Goal: Ask a question: Seek information or help from site administrators or community

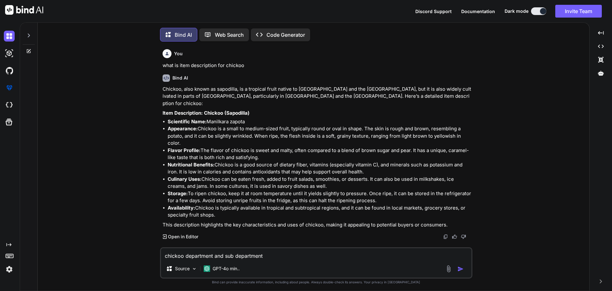
scroll to position [3, 0]
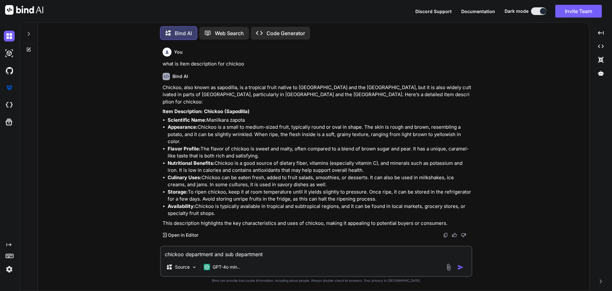
drag, startPoint x: 269, startPoint y: 253, endPoint x: 55, endPoint y: 251, distance: 213.4
click at [55, 251] on div "You what is item description for chickoo Bind AI Chickoo, also known as sapodil…" at bounding box center [316, 167] width 547 height 245
type textarea "x"
type textarea "w"
type textarea "x"
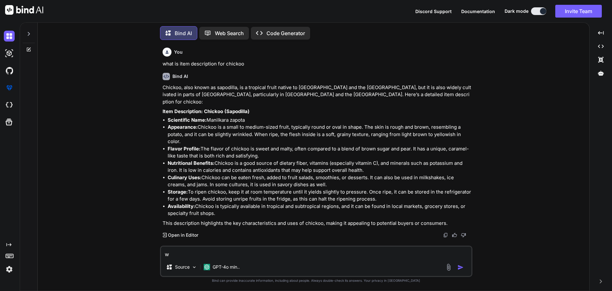
type textarea "wh"
type textarea "x"
type textarea "wha"
type textarea "x"
type textarea "what"
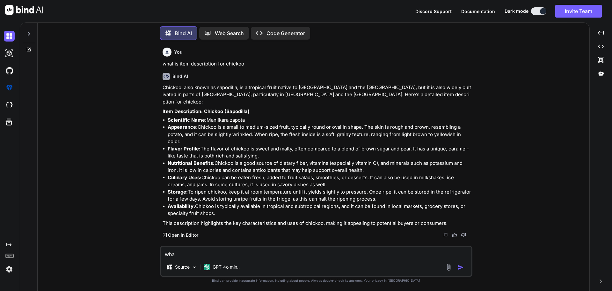
type textarea "x"
type textarea "what"
type textarea "x"
type textarea "what i"
type textarea "x"
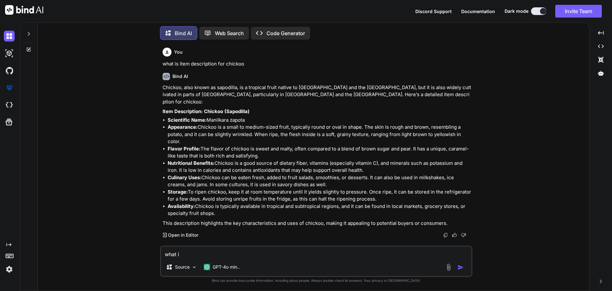
type textarea "what is"
type textarea "x"
type textarea "what is"
type textarea "x"
type textarea "what is s"
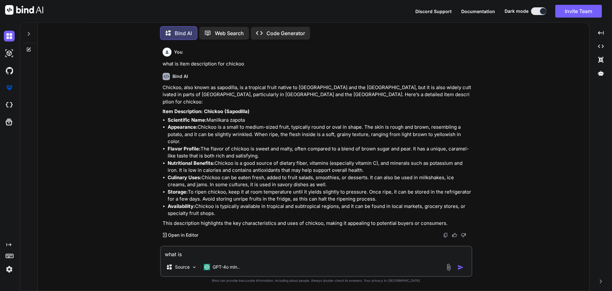
type textarea "x"
type textarea "what is sk"
type textarea "x"
type textarea "what is sku"
type textarea "x"
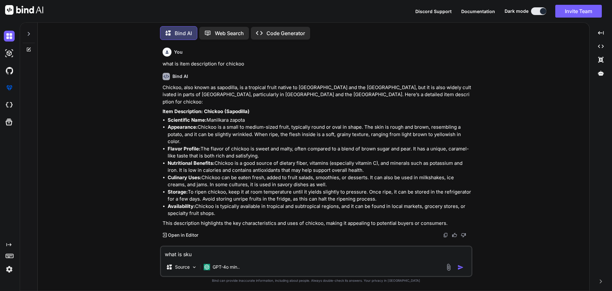
type textarea "what is sku"
type textarea "x"
type textarea "what is sku c"
type textarea "x"
type textarea "what is sku cd"
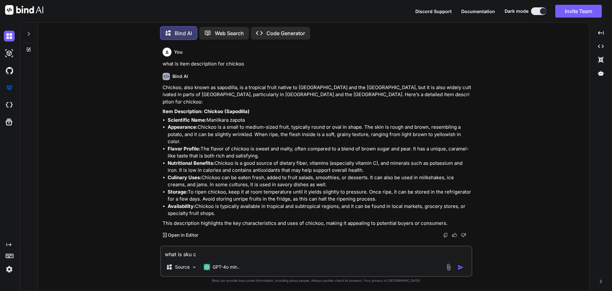
type textarea "x"
type textarea "what is sku cde"
type textarea "x"
type textarea "what is sku cd"
type textarea "x"
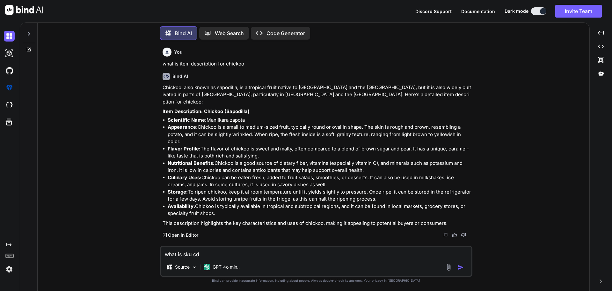
type textarea "what is sku c"
type textarea "x"
type textarea "what is sku co"
type textarea "x"
type textarea "what is sku cod"
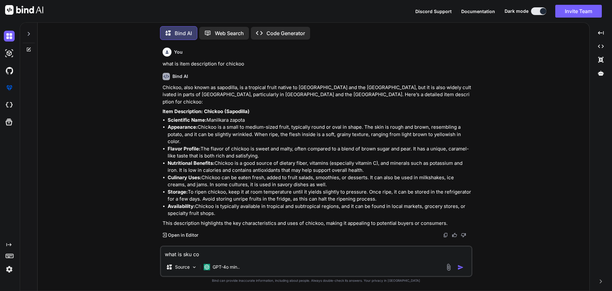
type textarea "x"
type textarea "what is sku code"
type textarea "x"
type textarea "what is sku code"
type textarea "x"
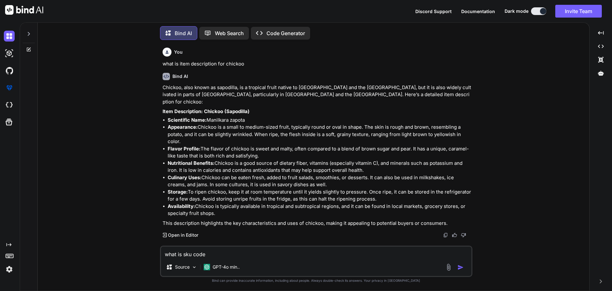
type textarea "what is sku code p"
type textarea "x"
type textarea "what is sku code pl"
type textarea "x"
type textarea "what is sku code ple"
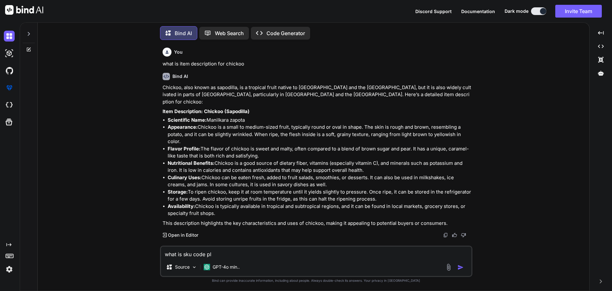
type textarea "x"
type textarea "what is sku code plea"
type textarea "x"
type textarea "what is sku code pleas"
type textarea "x"
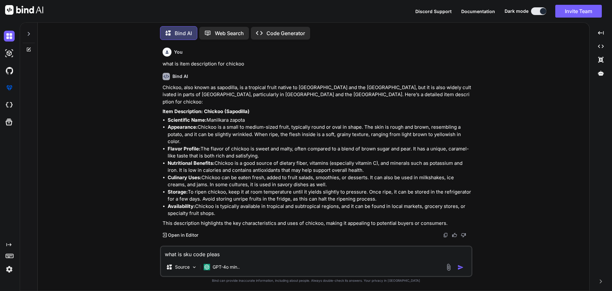
type textarea "what is sku code please"
type textarea "x"
type textarea "what is sku code please"
type textarea "x"
type textarea "what is sku code please p"
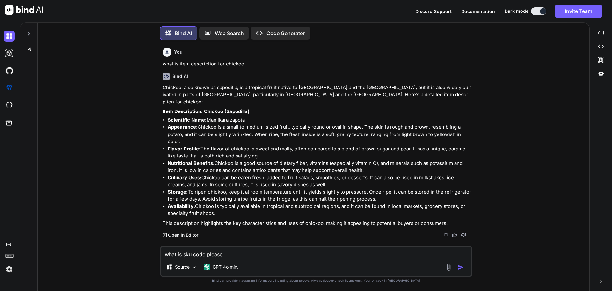
type textarea "x"
type textarea "what is sku code please pr"
type textarea "x"
type textarea "what is sku code please pro"
type textarea "x"
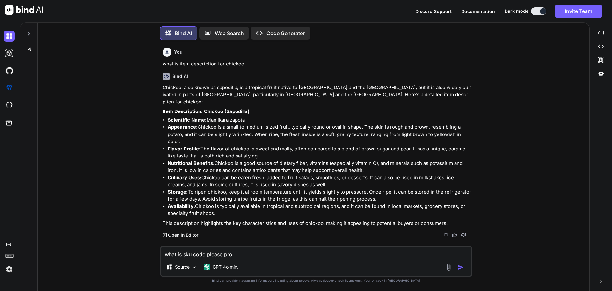
type textarea "what is sku code please prov"
type textarea "x"
type textarea "what is sku code please provi"
type textarea "x"
type textarea "what is sku code please provid"
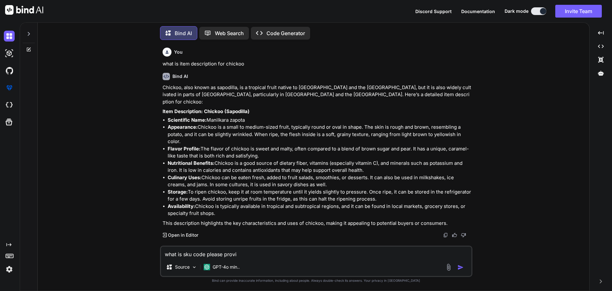
type textarea "x"
type textarea "what is sku code please provide"
type textarea "x"
type textarea "what is sku code please provide"
type textarea "x"
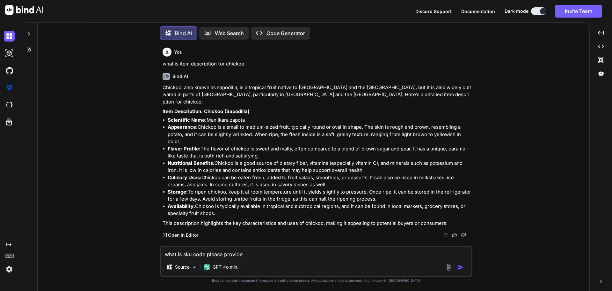
type textarea "what is sku code please provide m"
type textarea "x"
type textarea "what is sku code please provide me"
type textarea "x"
type textarea "what is sku code please provide me"
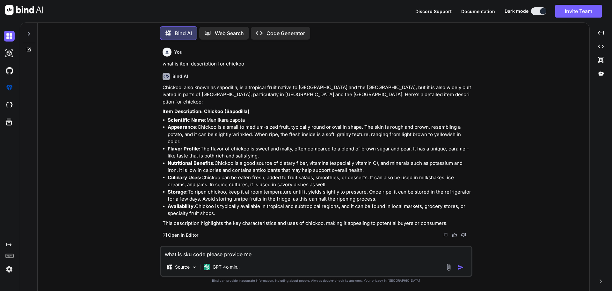
type textarea "x"
type textarea "what is sku code please provide me i"
type textarea "x"
type textarea "what is sku code please provide me"
type textarea "x"
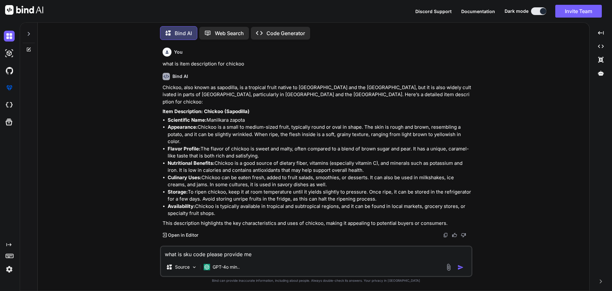
type textarea "what is sku code please provide me o"
type textarea "x"
type textarea "what is sku code please provide me on"
type textarea "x"
type textarea "what is sku code please provide me one"
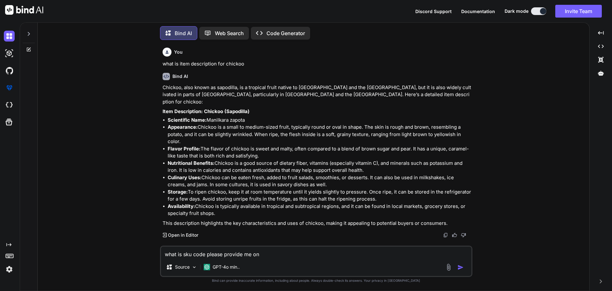
type textarea "x"
type textarea "what is sku code please provide me one"
type textarea "x"
type textarea "what is sku code please provide me one e"
type textarea "x"
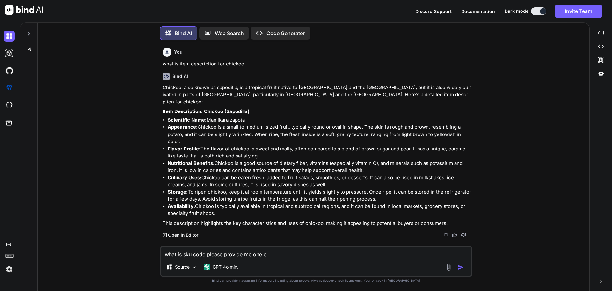
type textarea "what is sku code please provide me one ex"
type textarea "x"
type textarea "what is sku code please provide me one exa"
type textarea "x"
type textarea "what is sku code please provide me one exam"
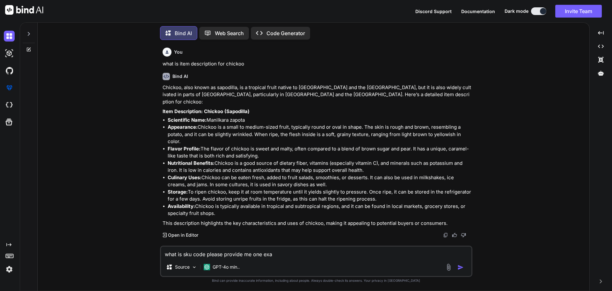
type textarea "x"
type textarea "what is sku code please provide me one examp"
type textarea "x"
type textarea "what is sku code please provide me one exampl"
type textarea "x"
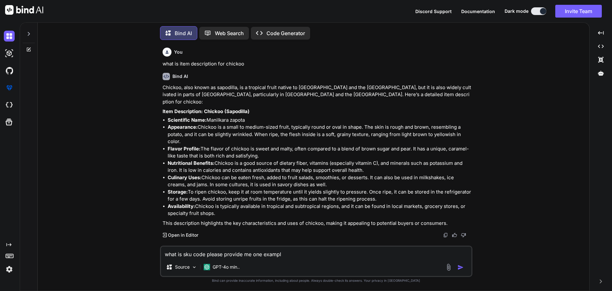
type textarea "what is sku code please provide me one example"
type textarea "x"
type textarea "what is sku code please provide me one example'"
type textarea "x"
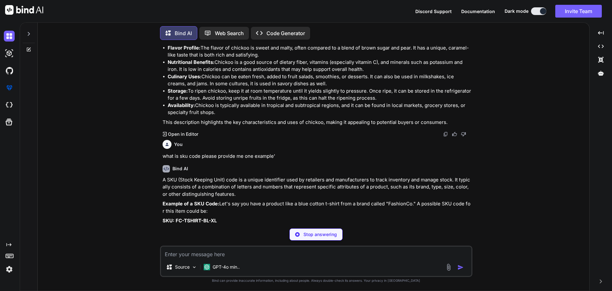
scroll to position [121, 0]
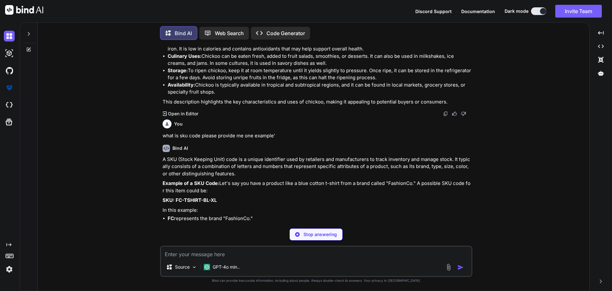
type textarea "x"
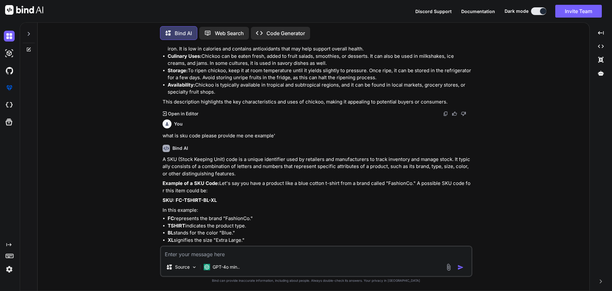
scroll to position [133, 0]
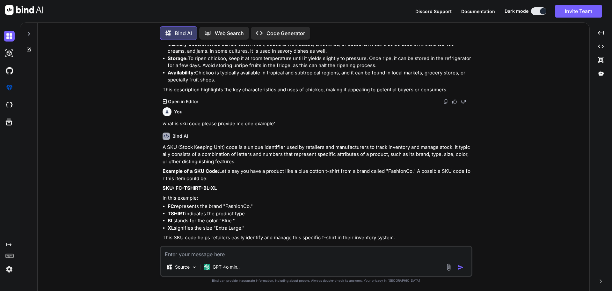
click at [193, 249] on textarea at bounding box center [316, 251] width 311 height 11
type textarea "raw material"
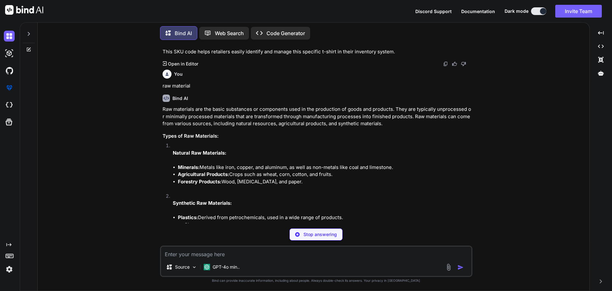
scroll to position [329, 0]
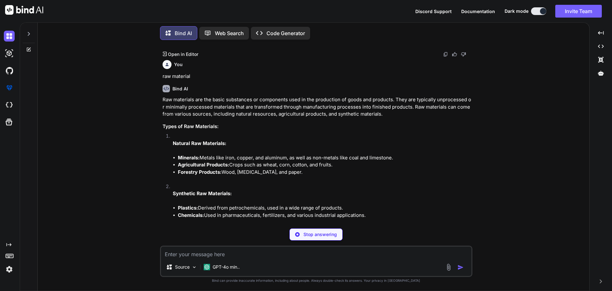
click at [226, 253] on textarea at bounding box center [316, 251] width 311 height 11
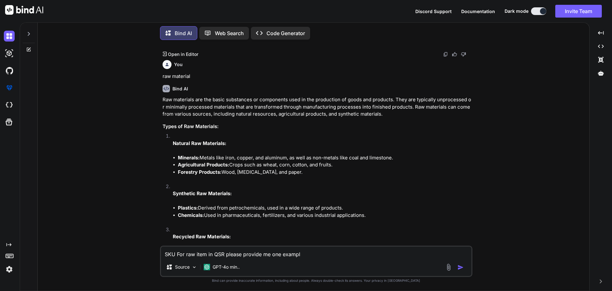
type textarea "SKU For raw item in QSR please provide me one example"
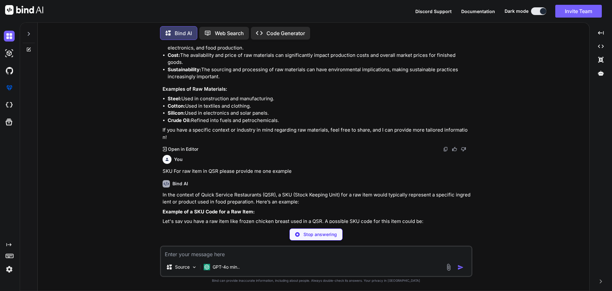
scroll to position [576, 0]
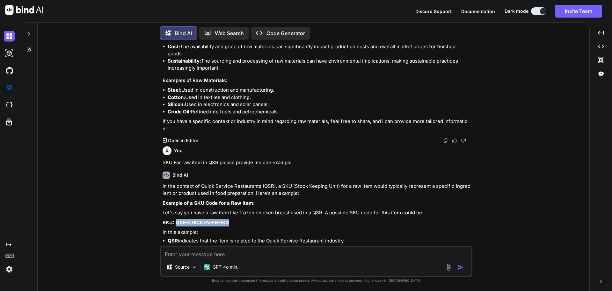
drag, startPoint x: 232, startPoint y: 206, endPoint x: 175, endPoint y: 209, distance: 56.8
click at [175, 219] on p "SKU: QSR-CHICKEN-FB-1KG" at bounding box center [317, 222] width 309 height 7
click at [230, 219] on p "SKU: QSR-CHICKEN-FB-1KG" at bounding box center [317, 222] width 309 height 7
drag, startPoint x: 230, startPoint y: 208, endPoint x: 191, endPoint y: 210, distance: 39.3
click at [191, 219] on p "SKU: QSR-CHICKEN-FB-1KG" at bounding box center [317, 222] width 309 height 7
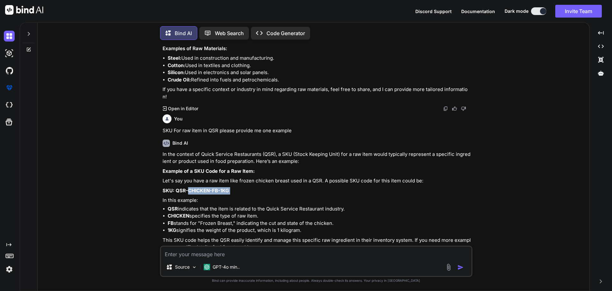
scroll to position [611, 0]
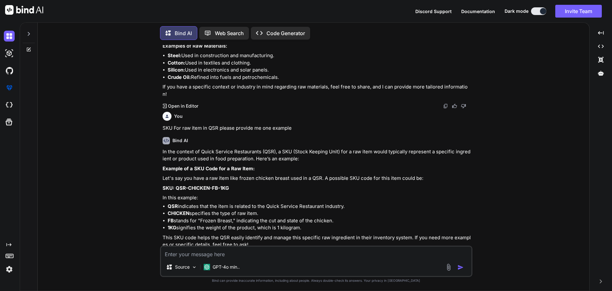
click at [223, 250] on textarea at bounding box center [316, 251] width 311 height 11
type textarea "fruits"
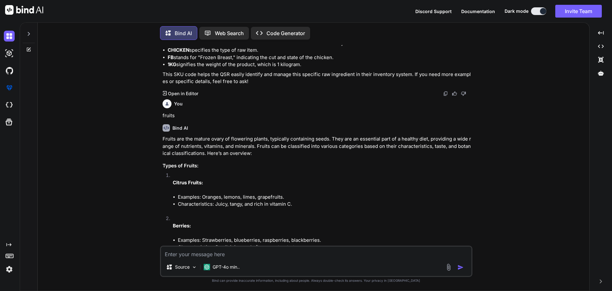
scroll to position [710, 0]
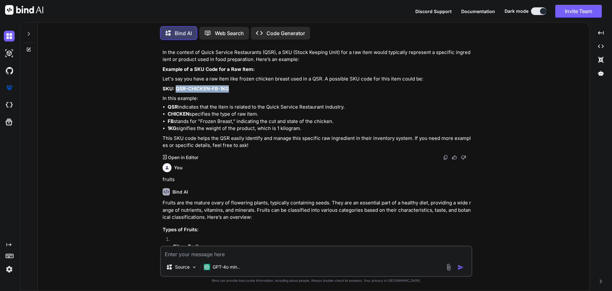
drag, startPoint x: 233, startPoint y: 73, endPoint x: 175, endPoint y: 73, distance: 57.1
click at [175, 85] on p "SKU: QSR-CHICKEN-FB-1KG" at bounding box center [317, 88] width 309 height 7
copy strong "QSR-CHICKEN-FB-1KG"
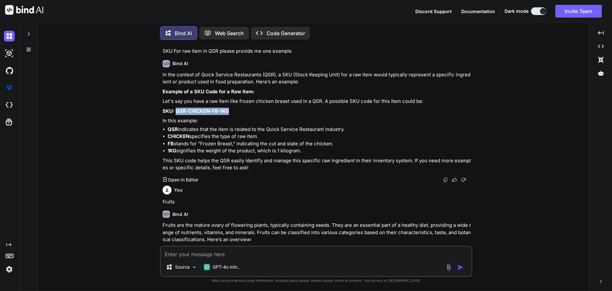
scroll to position [678, 0]
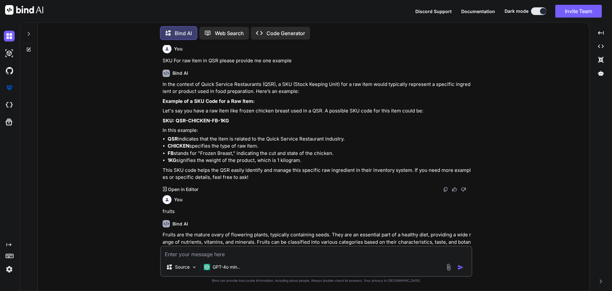
click at [216, 255] on textarea at bounding box center [316, 251] width 311 height 11
type textarea "what will be the sub department for the chickoo"
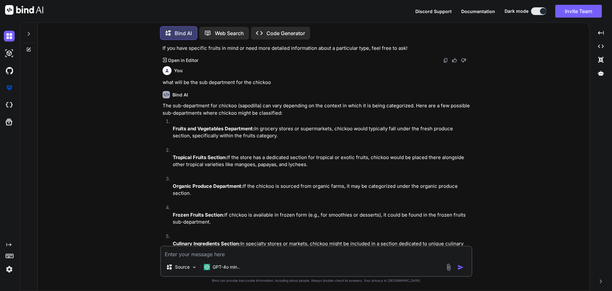
scroll to position [1344, 0]
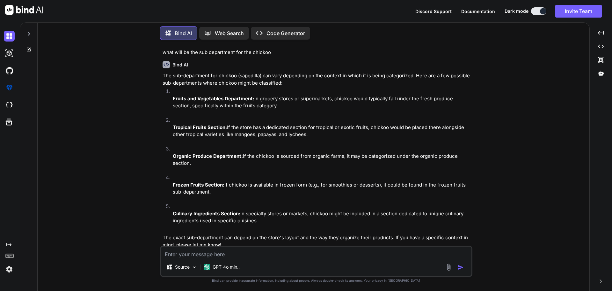
click at [211, 255] on textarea at bounding box center [316, 251] width 311 height 11
type textarea "chickoo brand"
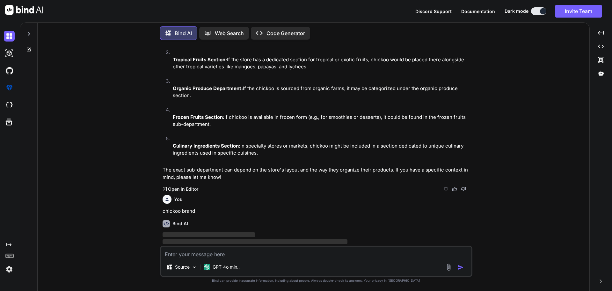
scroll to position [1411, 0]
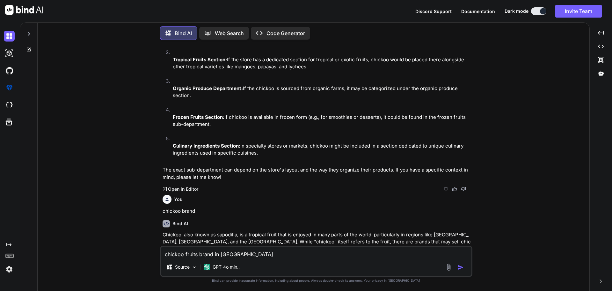
type textarea "chickoo fruits brand in [GEOGRAPHIC_DATA]"
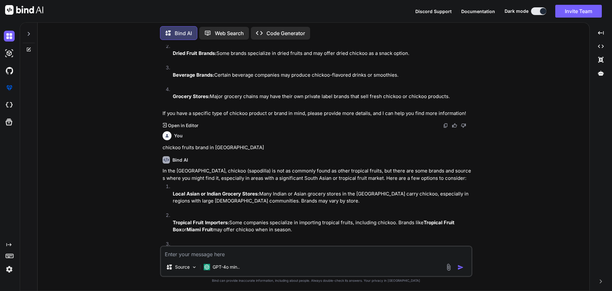
scroll to position [1693, 0]
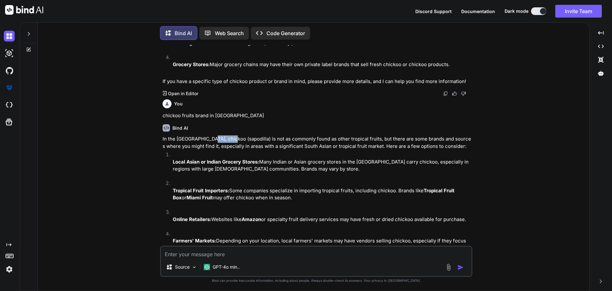
drag, startPoint x: 231, startPoint y: 125, endPoint x: 210, endPoint y: 125, distance: 21.1
click at [210, 135] on p "In the [GEOGRAPHIC_DATA], chickoo (sapodilla) is not as commonly found as other…" at bounding box center [317, 142] width 309 height 14
copy p "sapodilla"
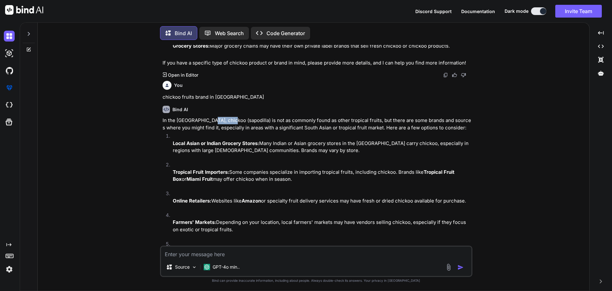
scroll to position [1749, 0]
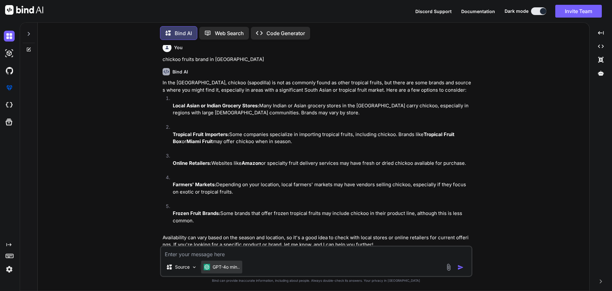
click at [228, 265] on p "GPT-4o min.." at bounding box center [226, 266] width 27 height 6
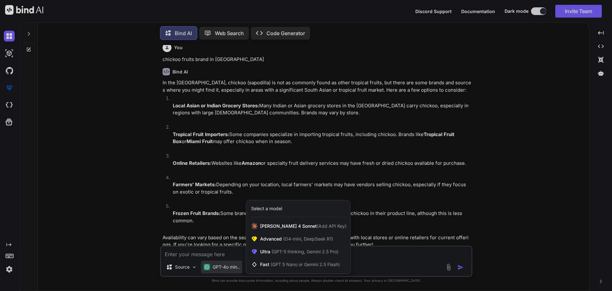
click at [212, 250] on div at bounding box center [306, 145] width 612 height 291
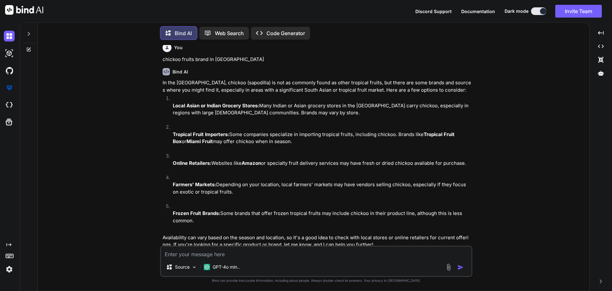
click at [212, 250] on textarea at bounding box center [316, 251] width 311 height 11
type textarea "chickoo brand"
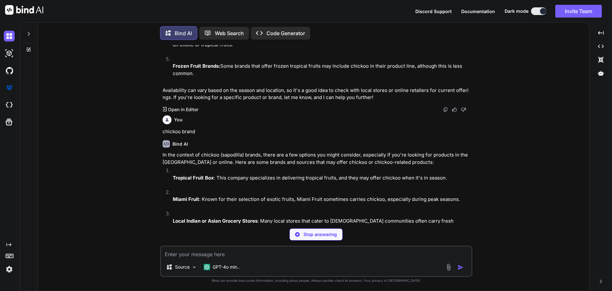
scroll to position [1910, 0]
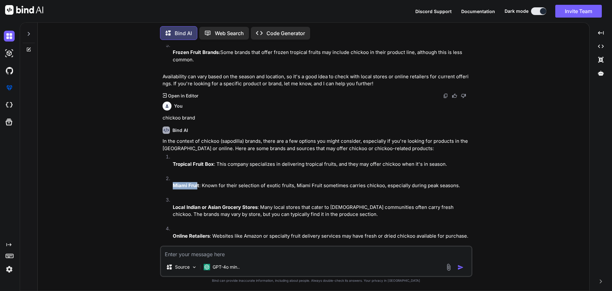
drag, startPoint x: 198, startPoint y: 172, endPoint x: 170, endPoint y: 173, distance: 27.5
click at [170, 175] on li "Miami Fruit : Known for their selection of exotic fruits, Miami Fruit sometimes…" at bounding box center [320, 186] width 304 height 22
click at [191, 175] on li "Miami Fruit : Known for their selection of exotic fruits, Miami Fruit sometimes…" at bounding box center [320, 186] width 304 height 22
drag, startPoint x: 198, startPoint y: 172, endPoint x: 171, endPoint y: 172, distance: 27.4
click at [171, 175] on li "Miami Fruit : Known for their selection of exotic fruits, Miami Fruit sometimes…" at bounding box center [320, 186] width 304 height 22
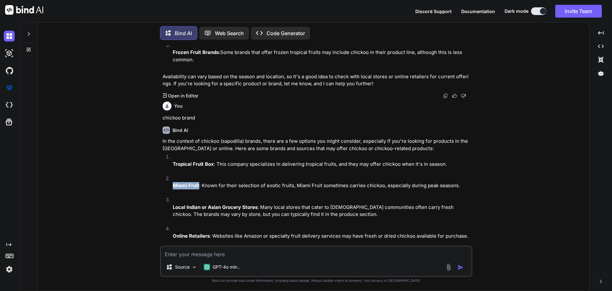
copy strong "Miami Fruit"
